Goal: Transaction & Acquisition: Book appointment/travel/reservation

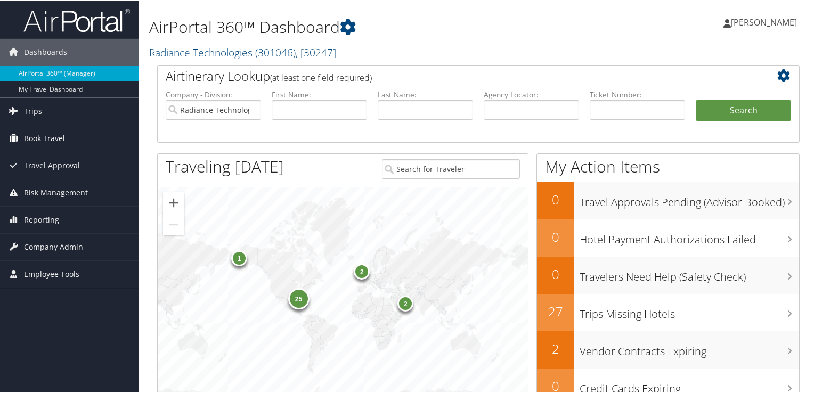
click at [55, 142] on span "Book Travel" at bounding box center [44, 137] width 41 height 27
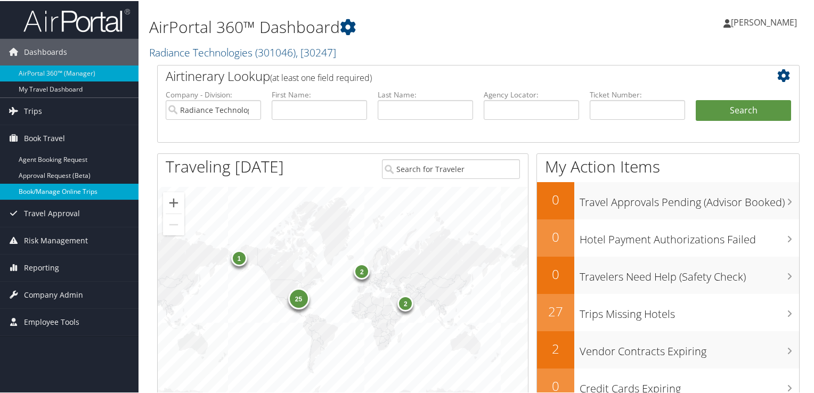
click at [53, 195] on link "Book/Manage Online Trips" at bounding box center [69, 191] width 138 height 16
